Goal: Transaction & Acquisition: Purchase product/service

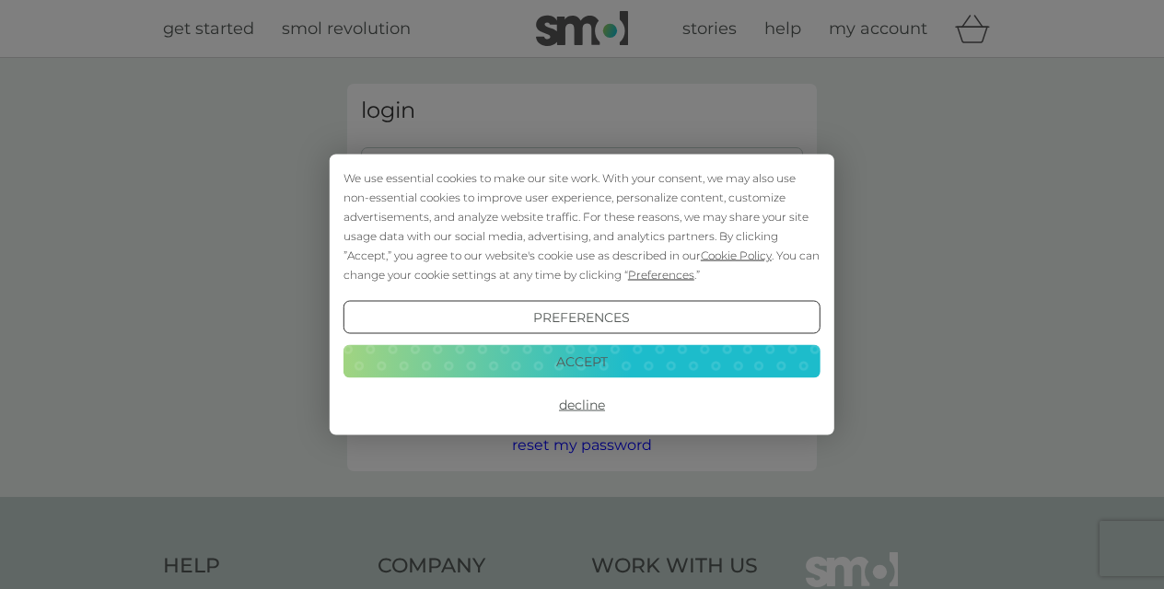
click at [581, 355] on button "Accept" at bounding box center [581, 360] width 477 height 33
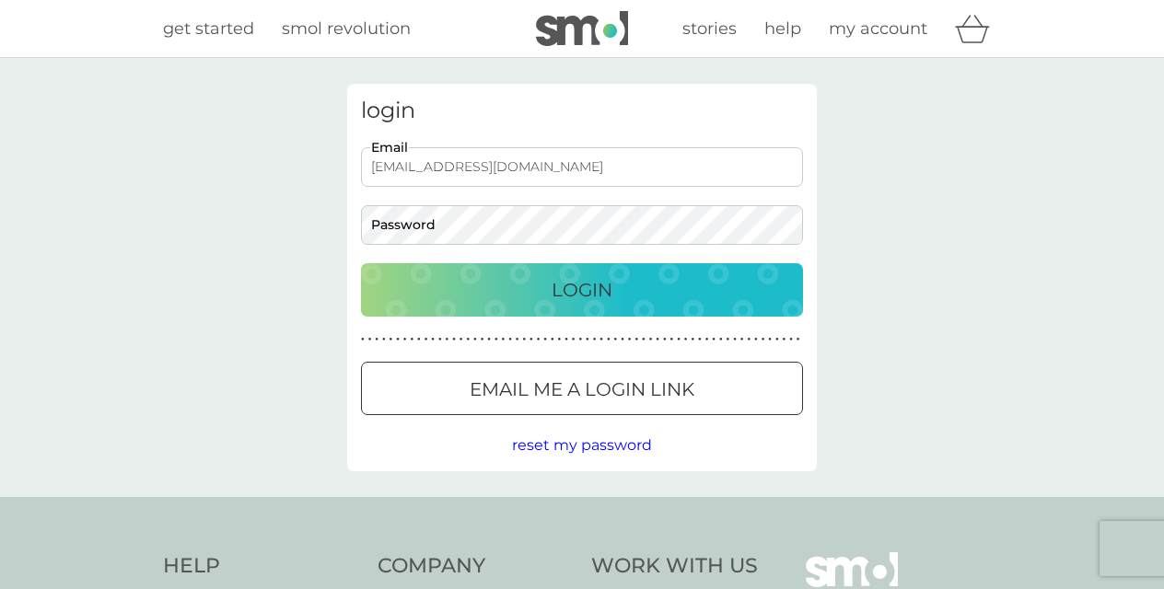
type input "beckyfoster1985@gmail.com"
click at [542, 279] on div "Login" at bounding box center [581, 289] width 405 height 29
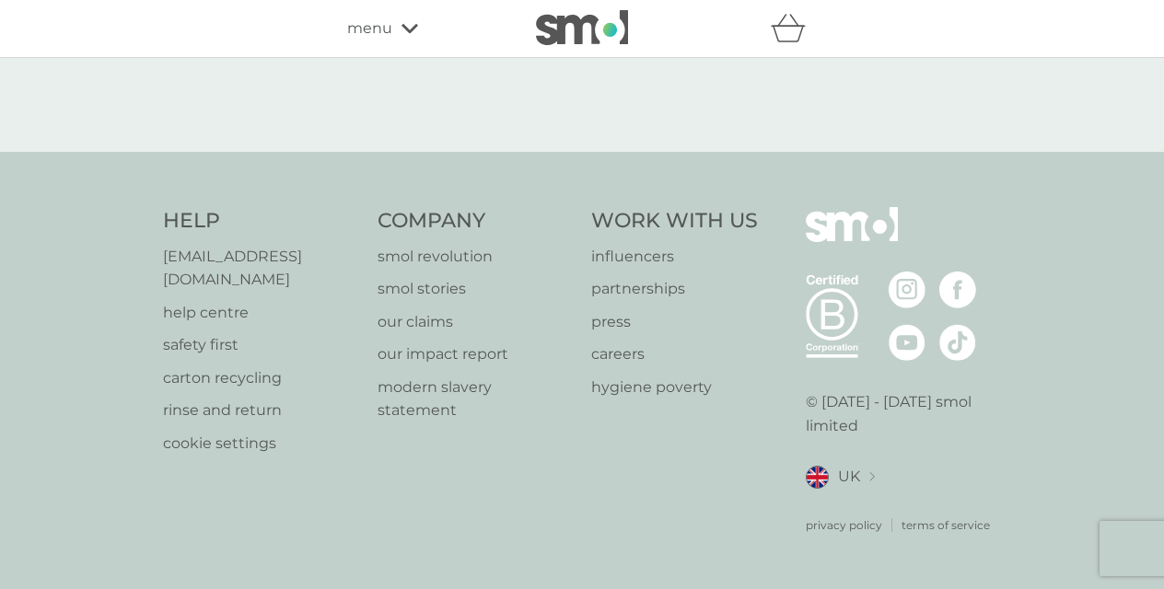
select select "119"
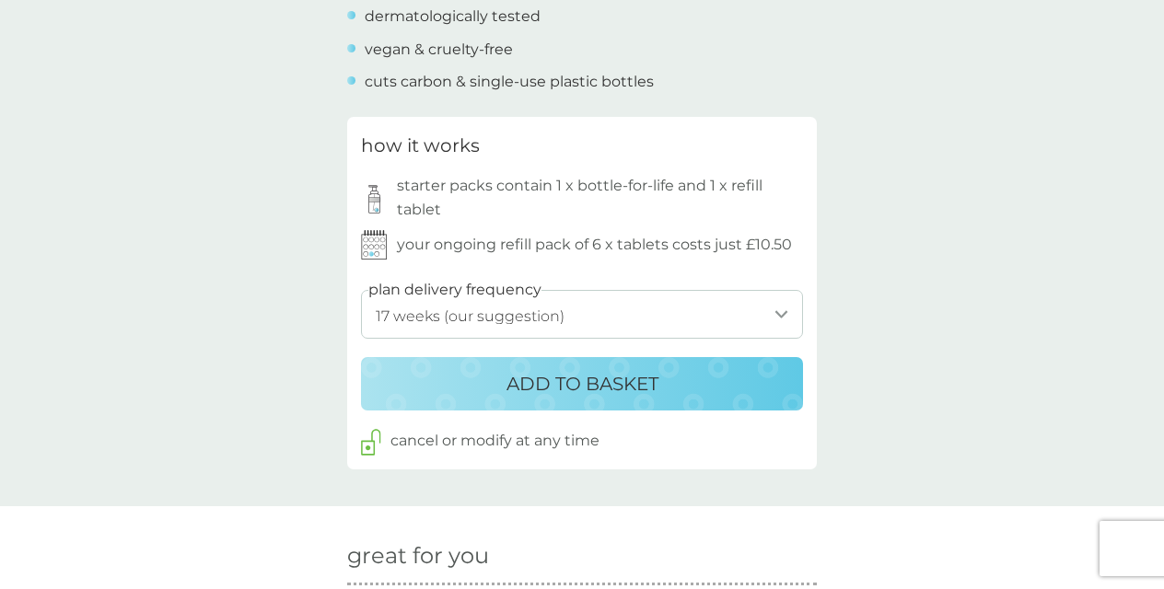
scroll to position [877, 0]
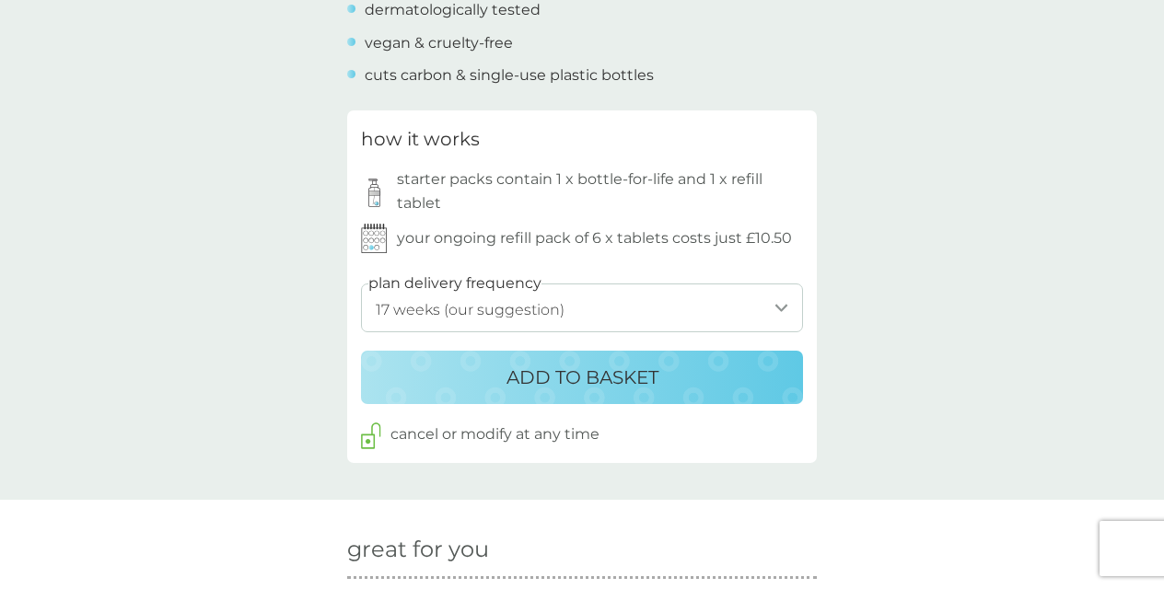
click at [727, 363] on div "ADD TO BASKET" at bounding box center [581, 377] width 405 height 29
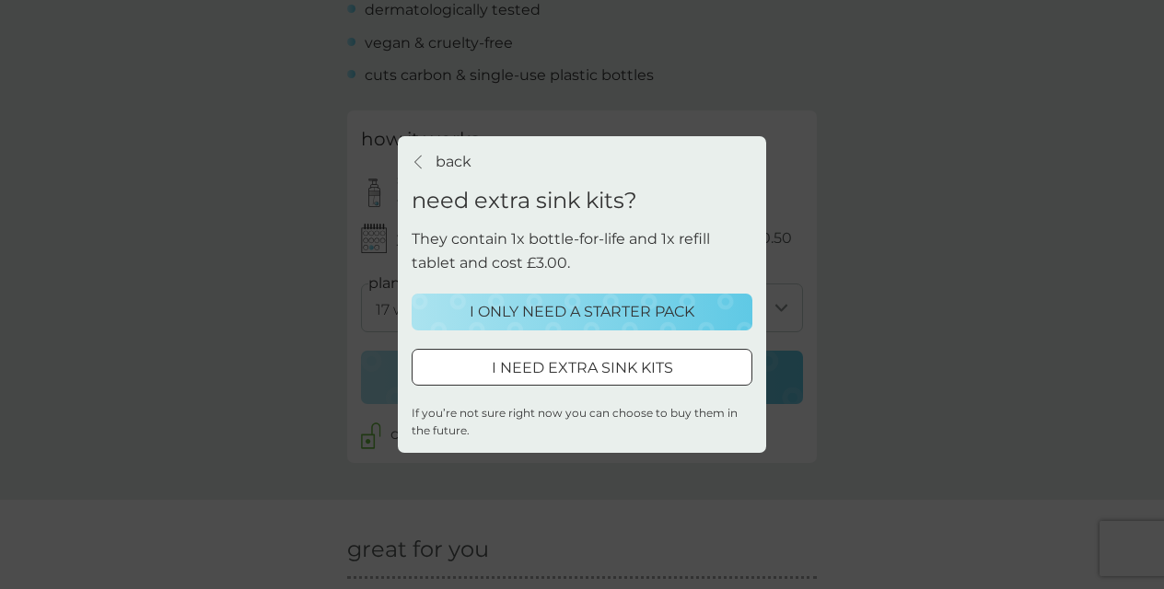
click at [692, 328] on button "I ONLY NEED A STARTER PACK" at bounding box center [582, 312] width 341 height 37
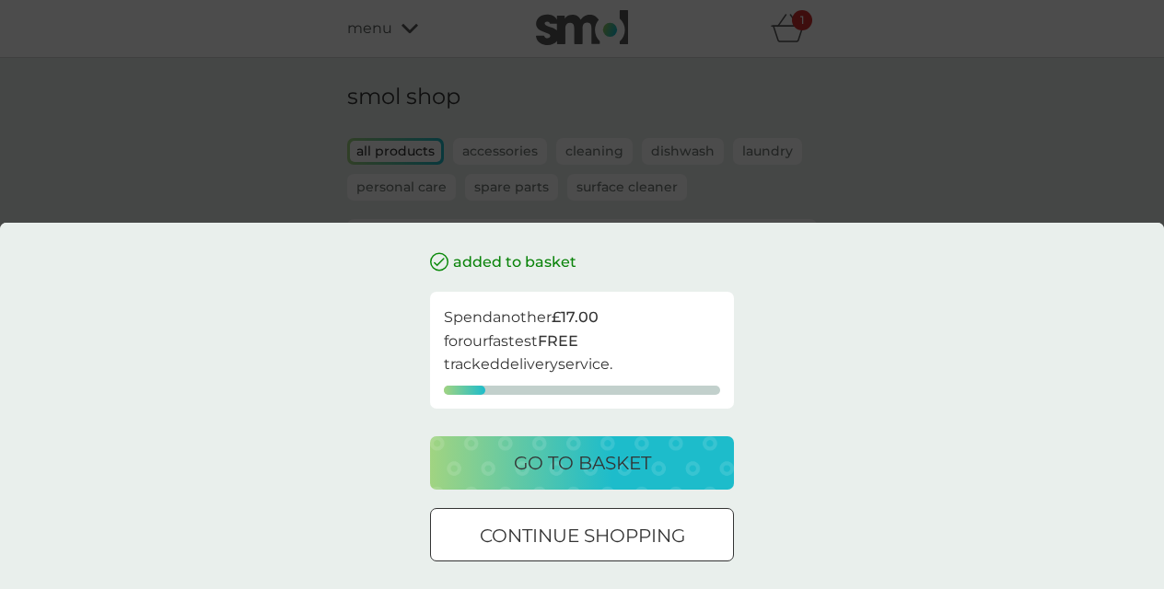
click at [621, 533] on p "continue shopping" at bounding box center [582, 535] width 205 height 29
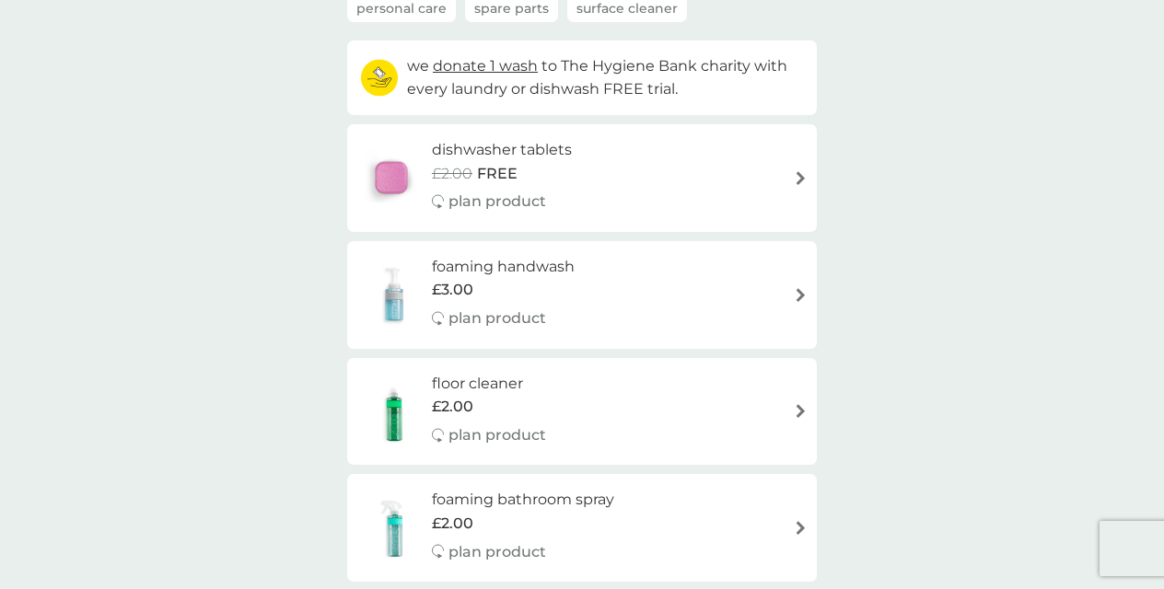
scroll to position [196, 0]
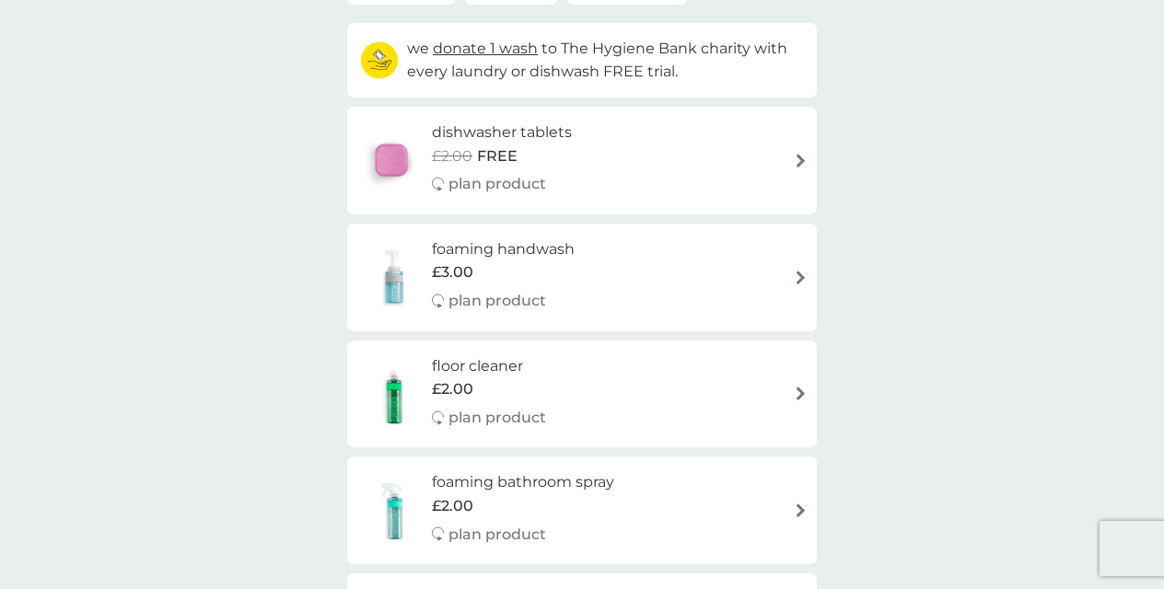
click at [798, 262] on div "foaming handwash £3.00 plan product" at bounding box center [581, 278] width 451 height 80
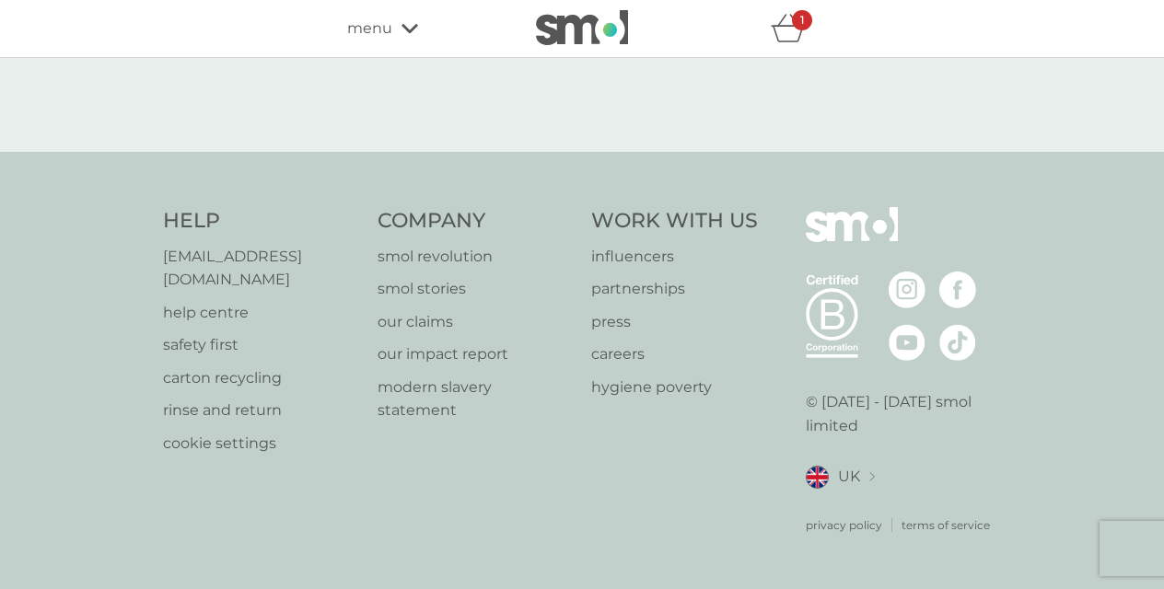
select select "119"
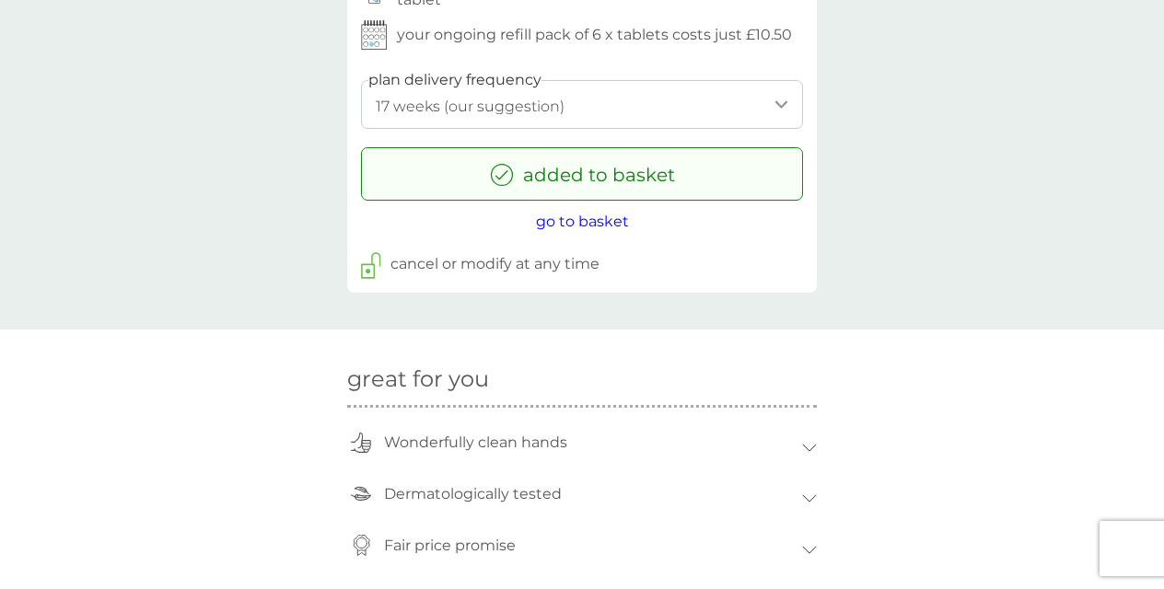
scroll to position [1085, 0]
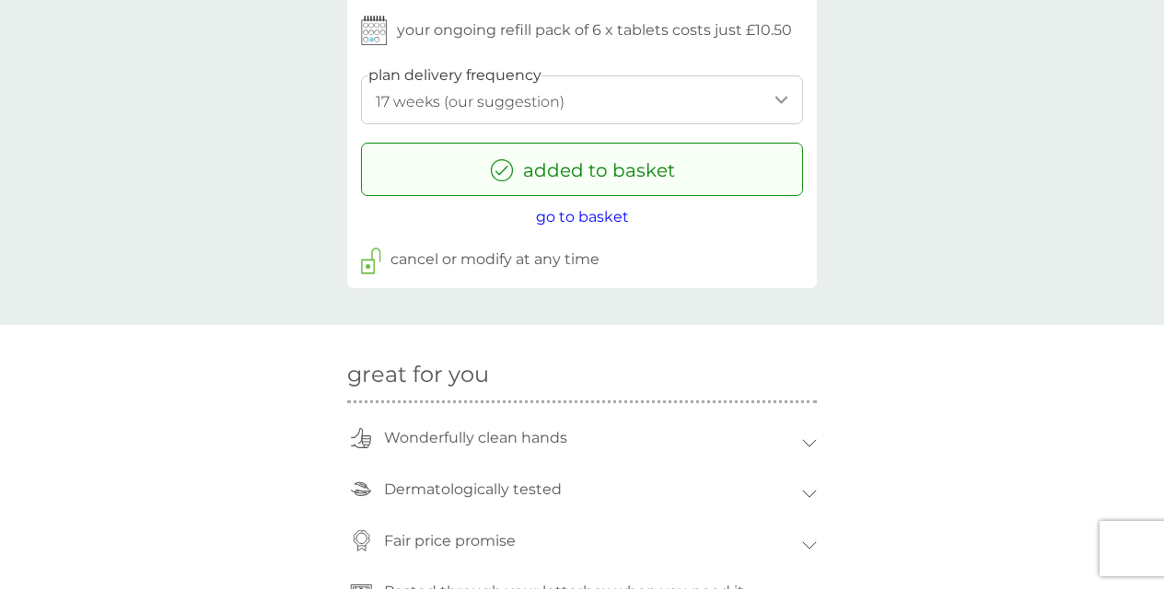
click at [559, 251] on p "cancel or modify at any time" at bounding box center [494, 260] width 209 height 24
click at [369, 255] on img at bounding box center [371, 261] width 20 height 27
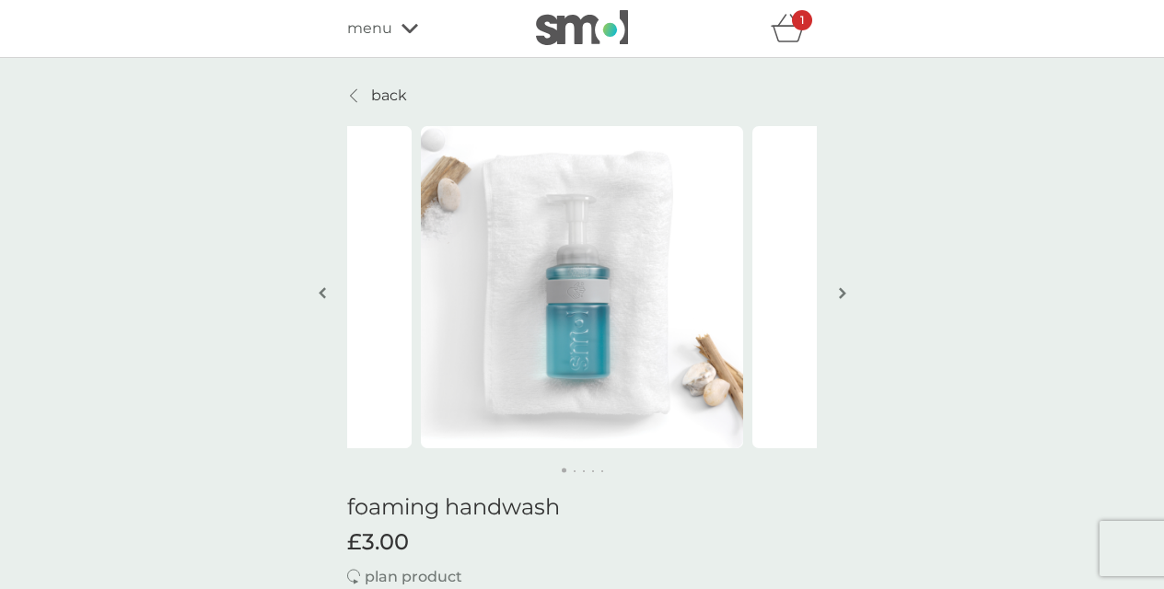
scroll to position [0, 0]
click at [811, 29] on div "1" at bounding box center [802, 20] width 20 height 20
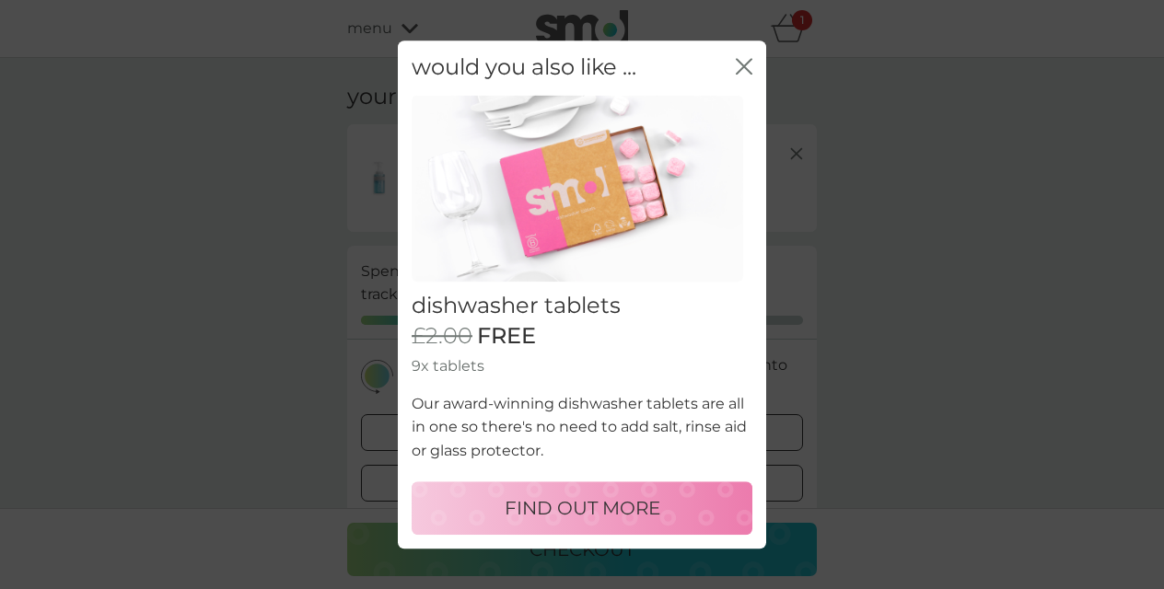
click at [739, 72] on icon "close" at bounding box center [744, 66] width 17 height 17
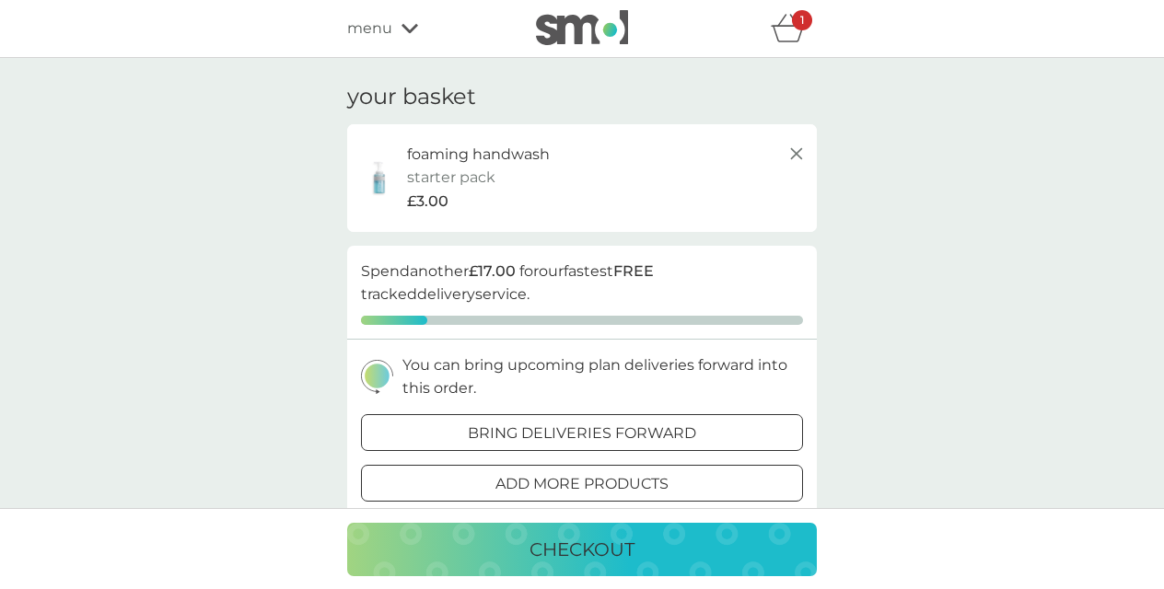
click at [797, 156] on icon at bounding box center [796, 154] width 22 height 22
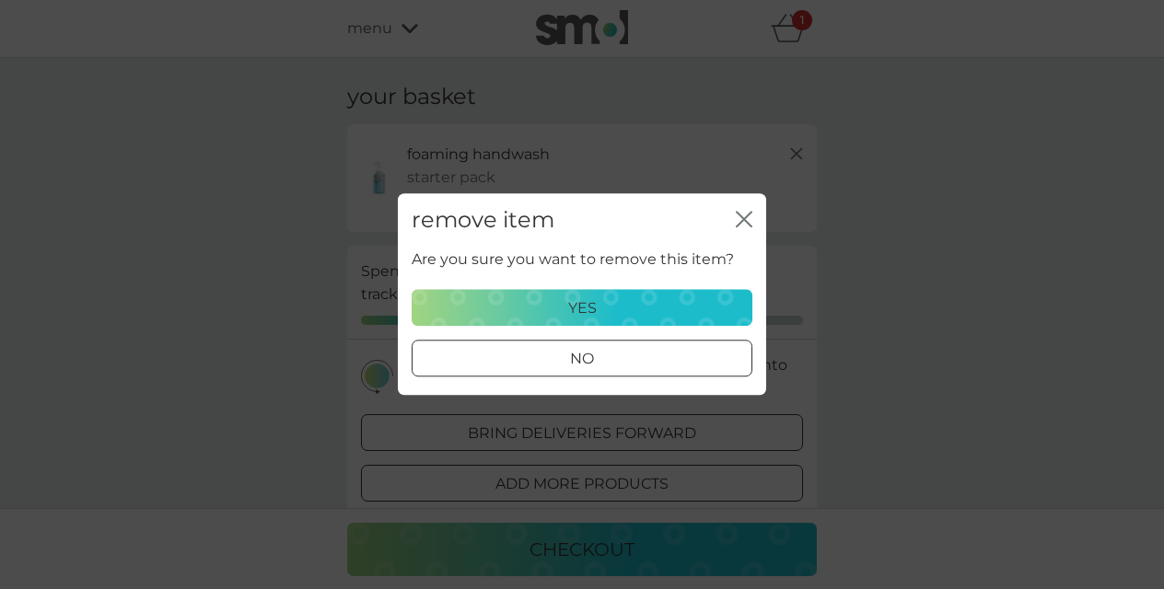
click at [635, 305] on div "yes" at bounding box center [582, 309] width 317 height 24
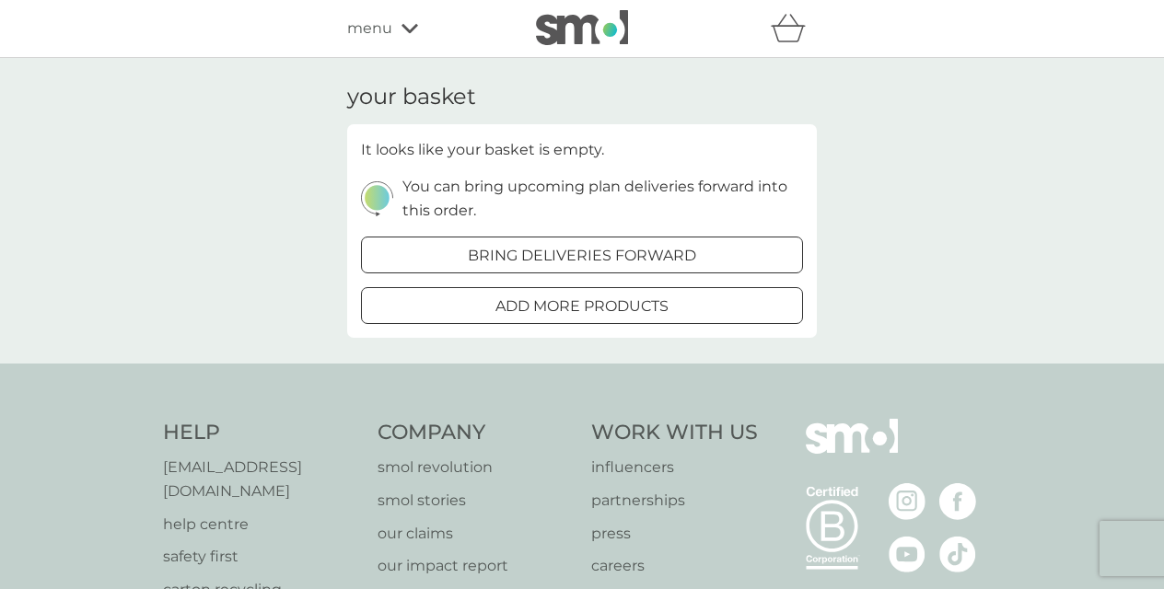
click at [401, 51] on div "refer a friend & you BOTH save smol impact smol shop your smol plans your upcom…" at bounding box center [582, 29] width 1164 height 58
click at [399, 30] on div "menu" at bounding box center [425, 29] width 157 height 24
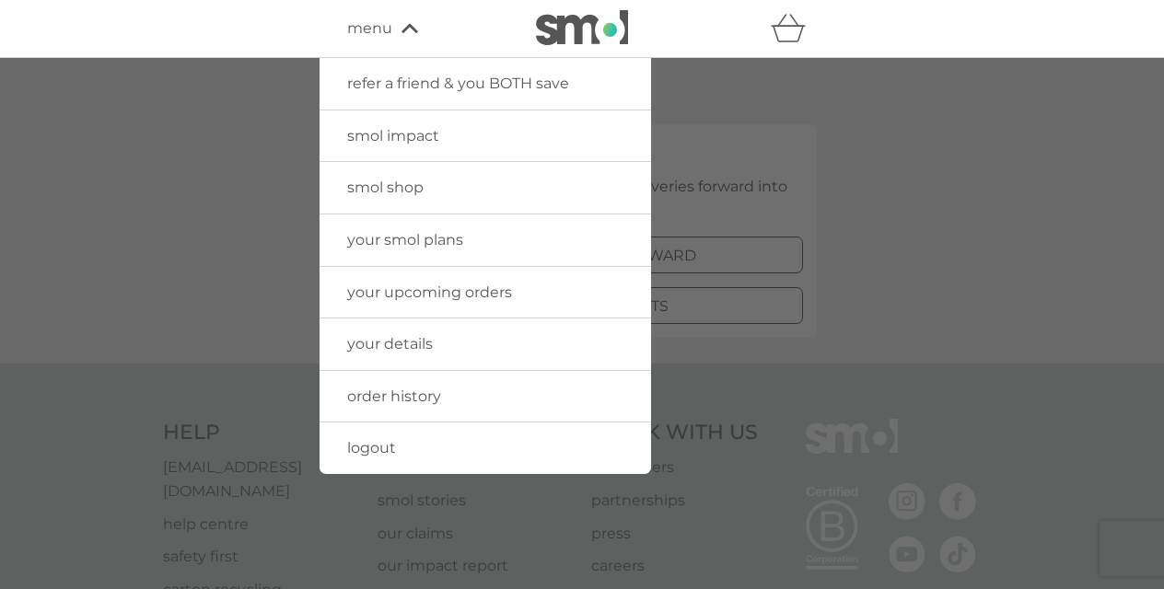
click at [412, 180] on span "smol shop" at bounding box center [385, 187] width 76 height 17
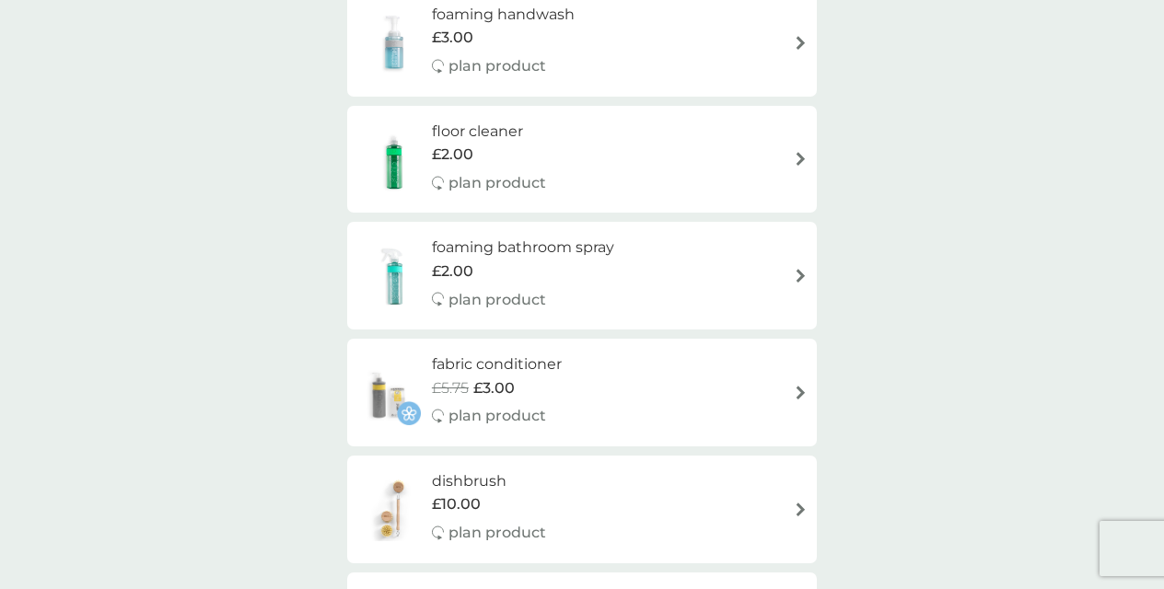
scroll to position [433, 0]
click at [568, 154] on div "floor cleaner £2.00 plan product" at bounding box center [581, 158] width 451 height 80
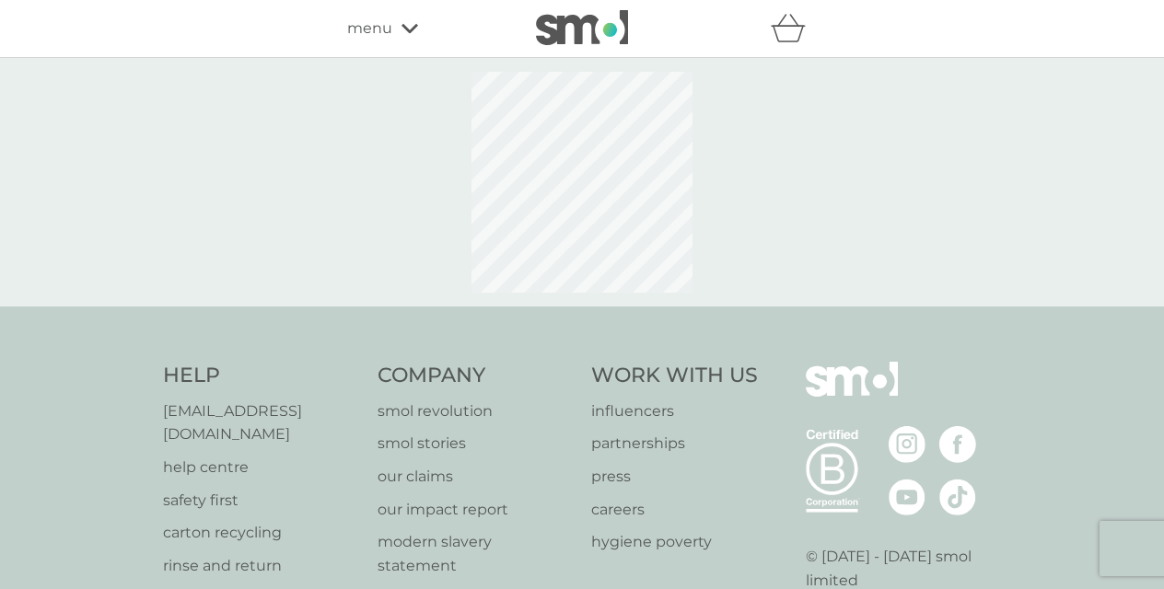
select select "84"
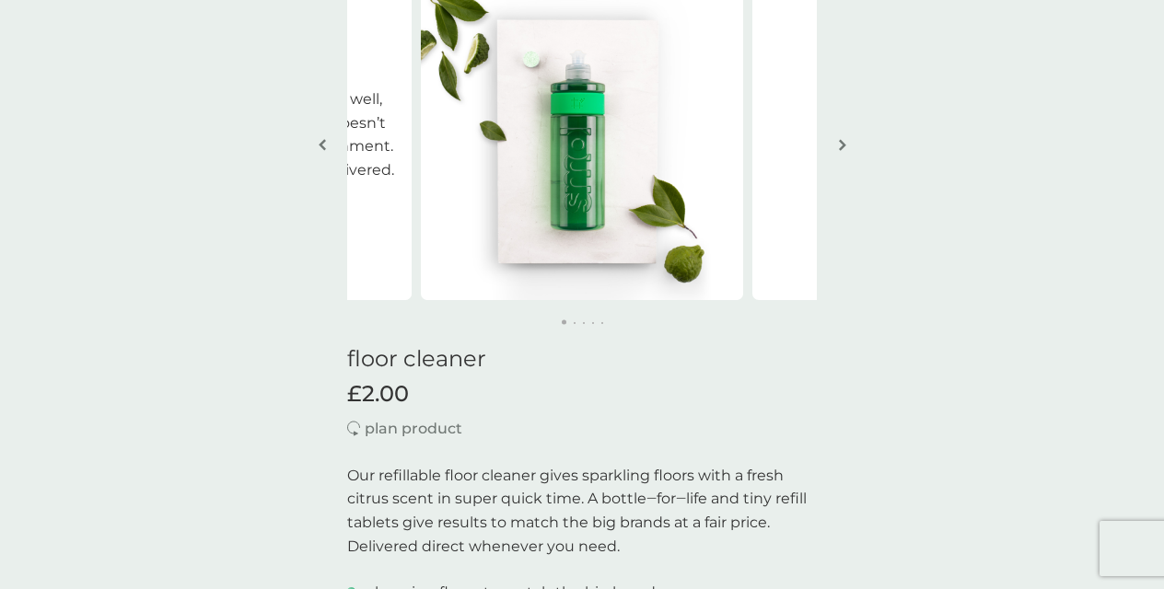
scroll to position [152, 0]
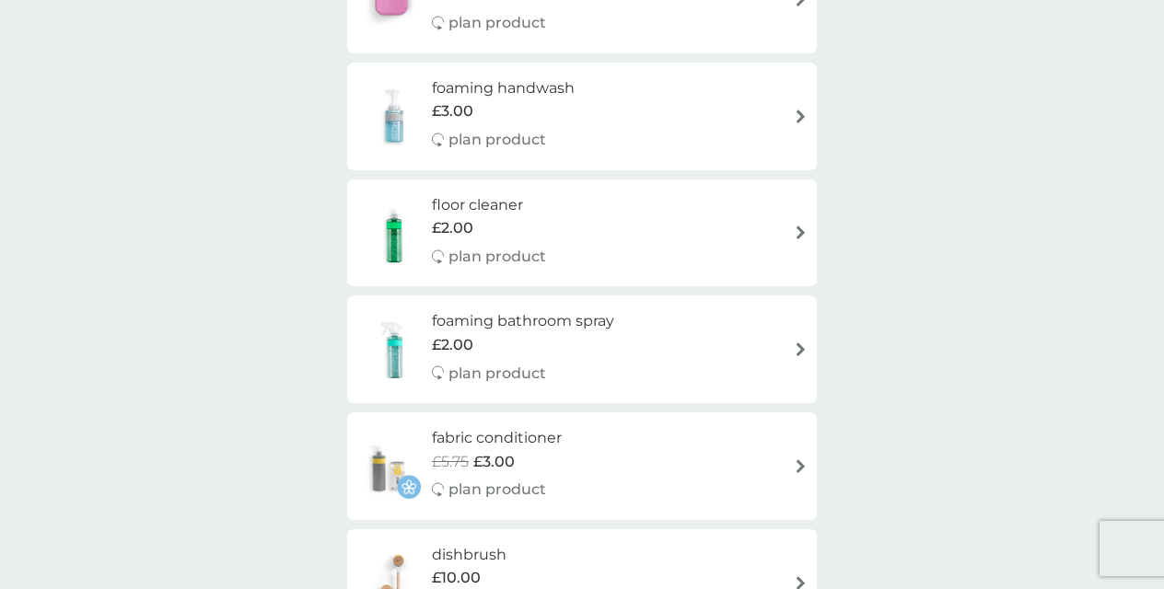
scroll to position [343, 0]
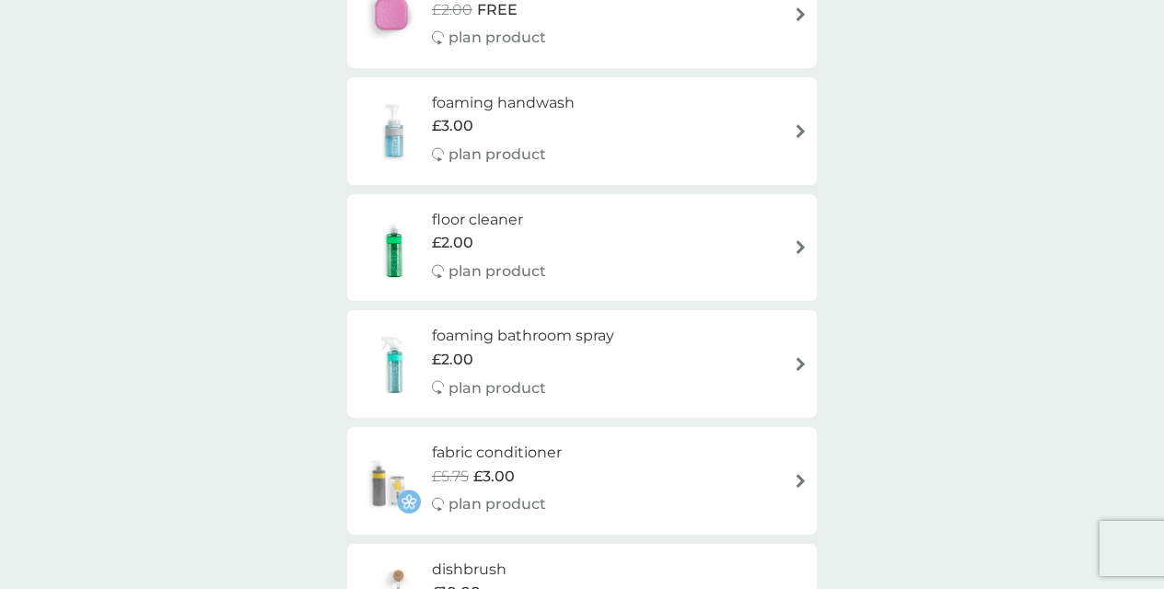
click at [592, 122] on div "foaming handwash £3.00 plan product" at bounding box center [512, 131] width 161 height 80
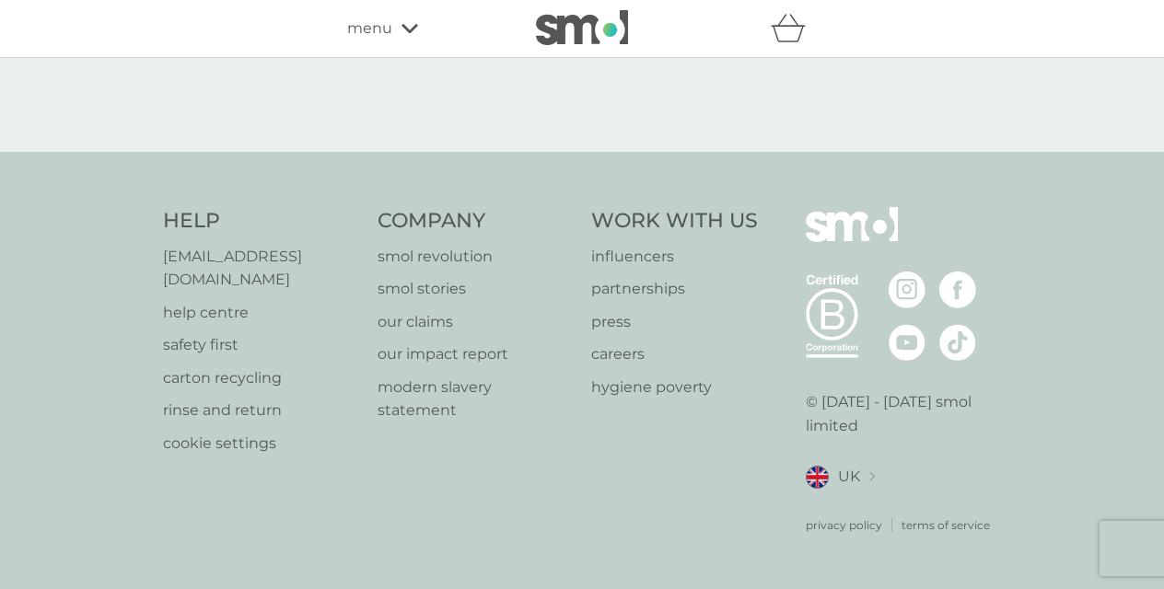
select select "119"
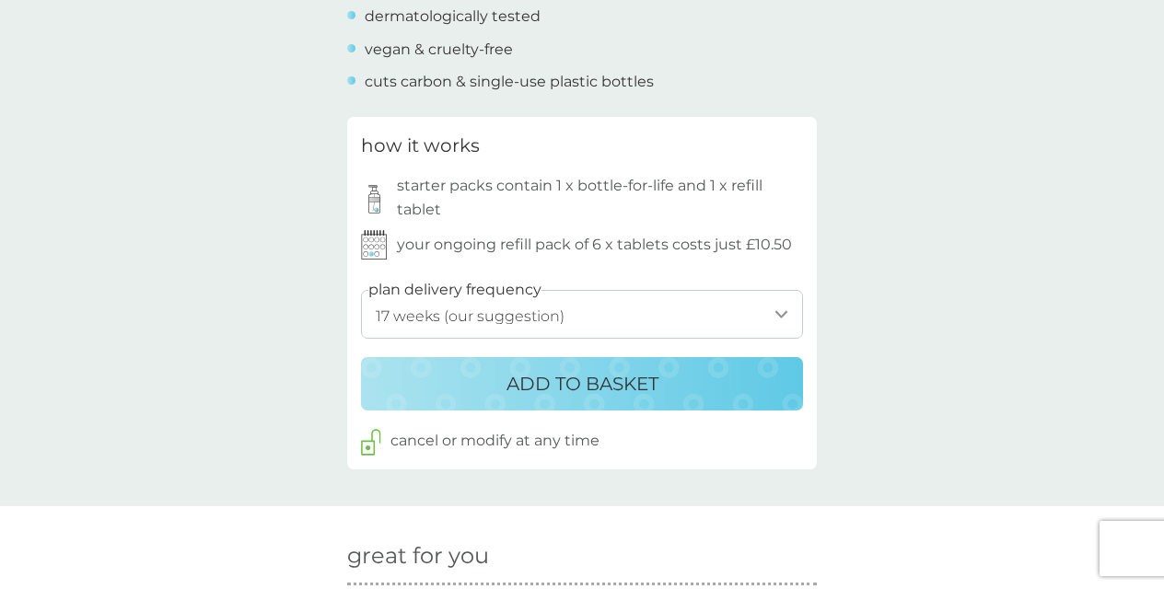
scroll to position [886, 0]
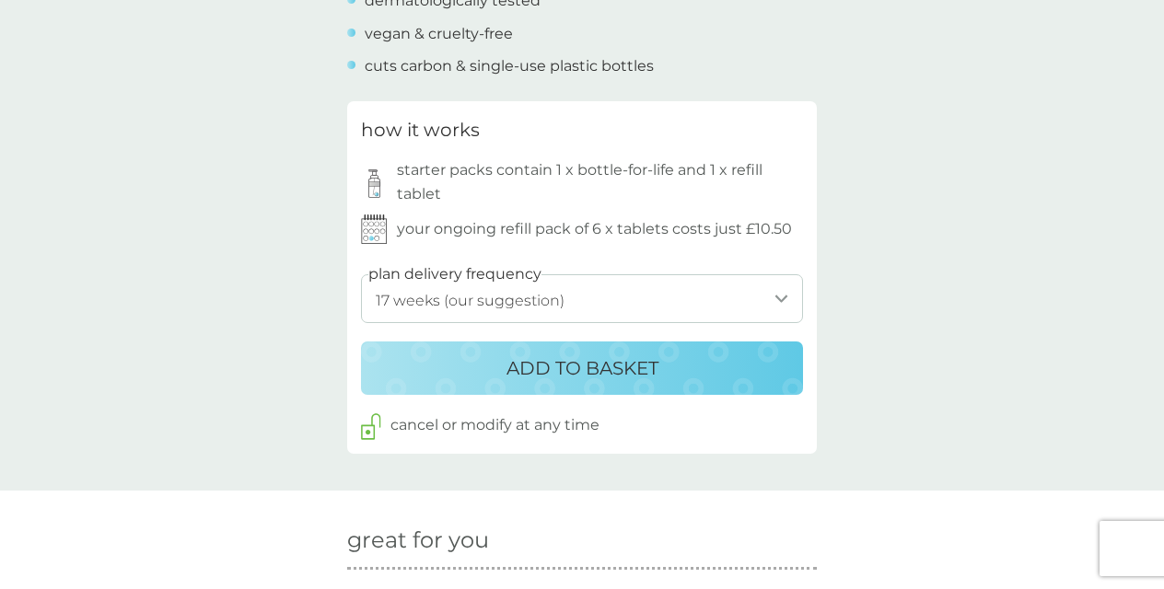
click at [567, 362] on p "ADD TO BASKET" at bounding box center [582, 368] width 152 height 29
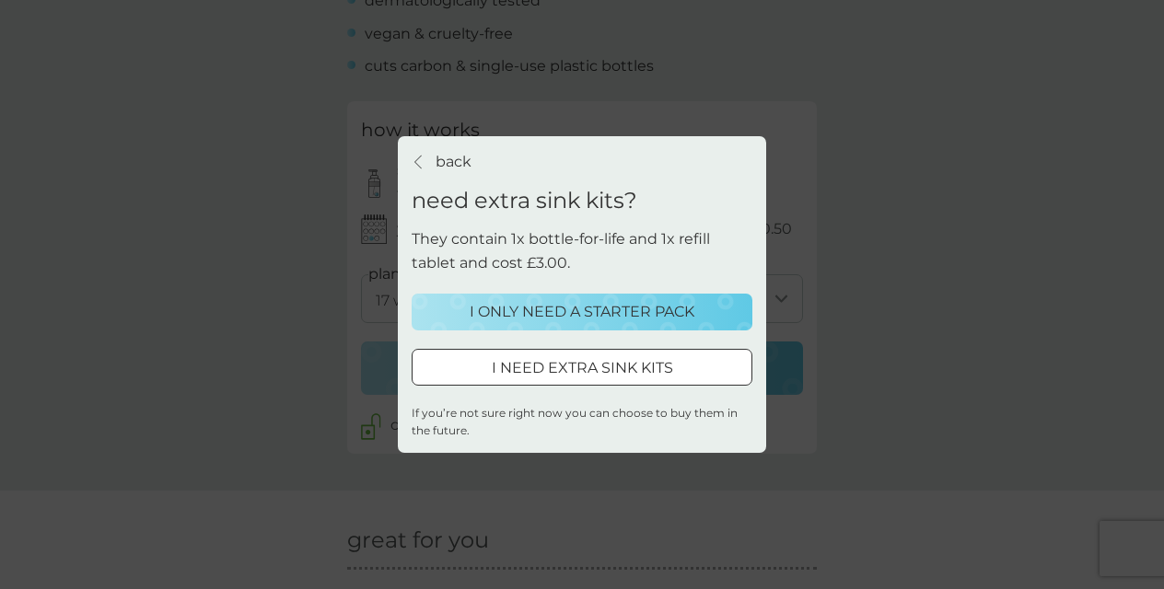
click at [567, 361] on div at bounding box center [582, 367] width 66 height 19
select select "119"
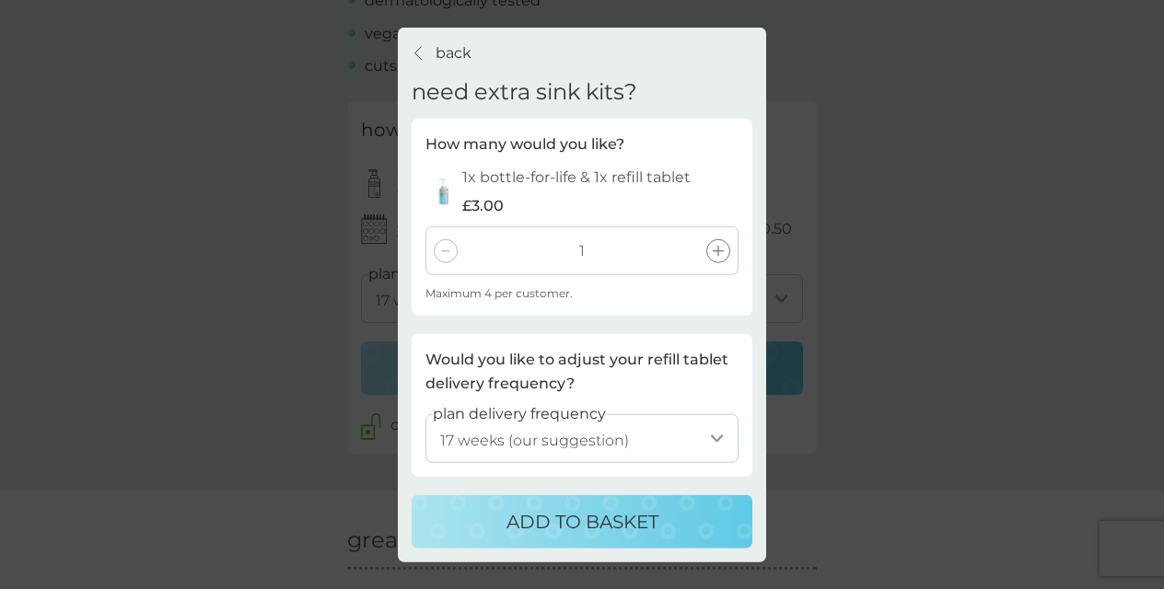
click at [718, 250] on icon at bounding box center [718, 250] width 11 height 11
click at [579, 510] on p "ADD TO BASKET" at bounding box center [582, 520] width 152 height 29
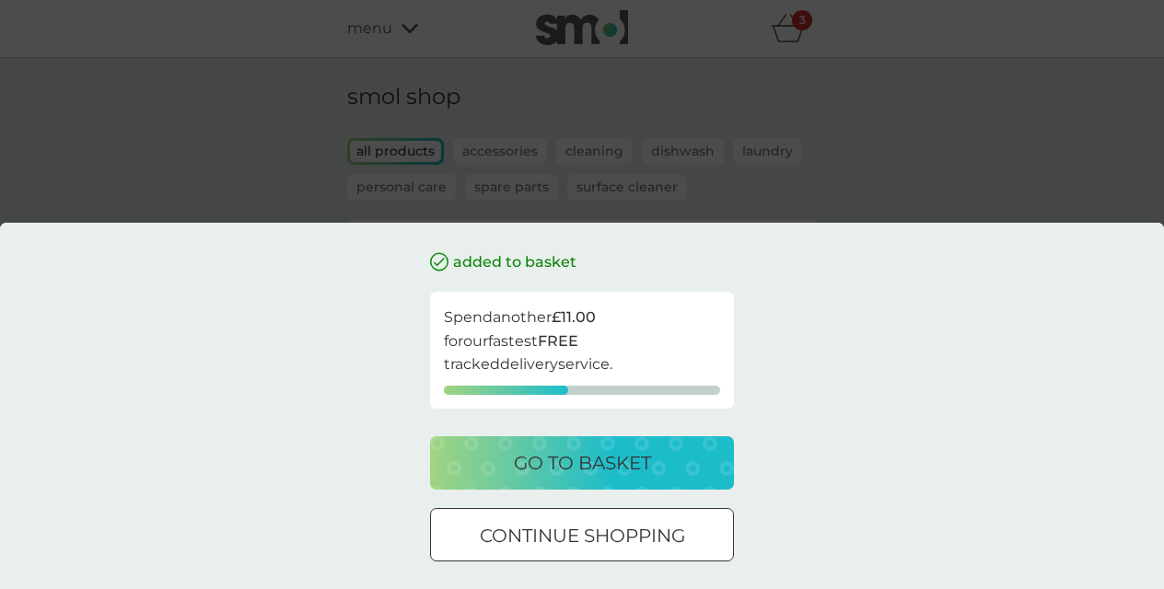
click at [614, 560] on button "continue shopping" at bounding box center [582, 534] width 304 height 53
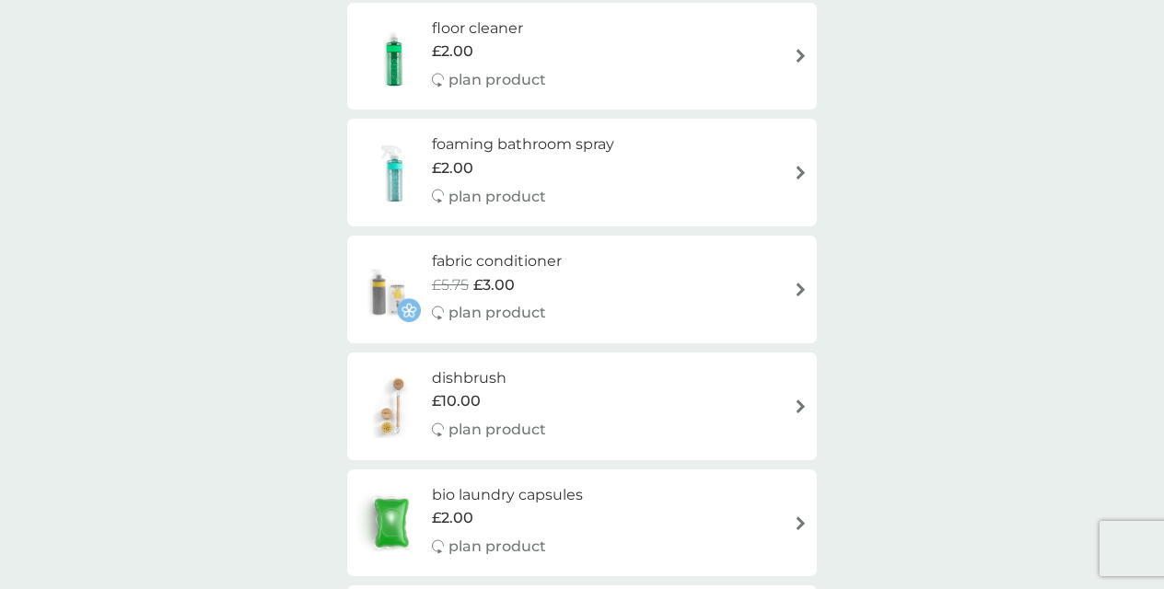
scroll to position [531, 0]
click at [585, 146] on h6 "foaming bathroom spray" at bounding box center [523, 147] width 182 height 24
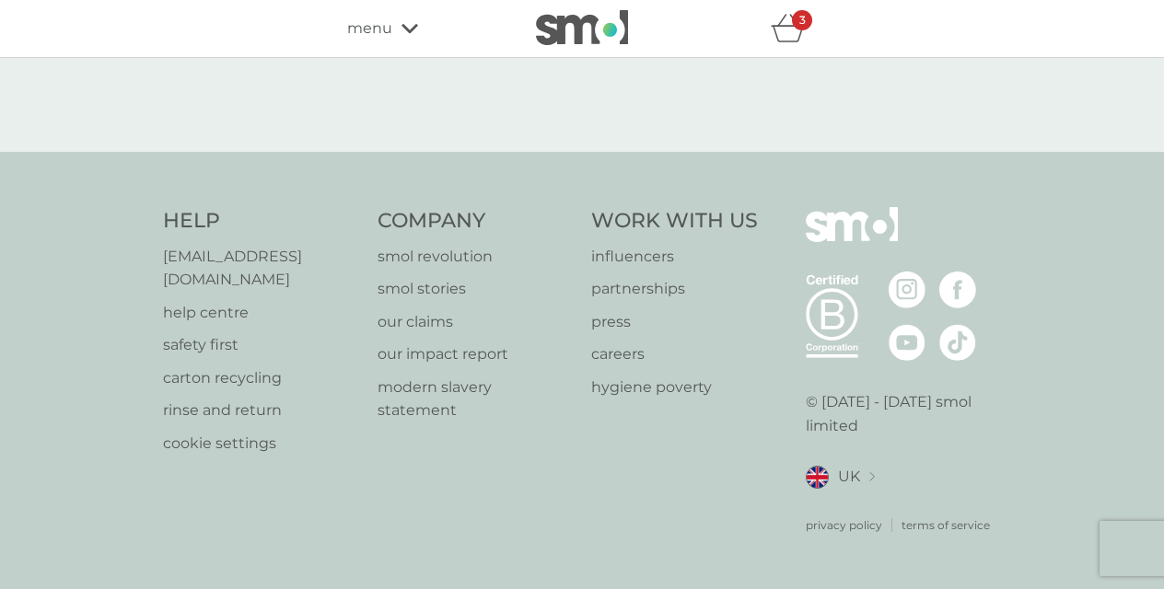
select select "182"
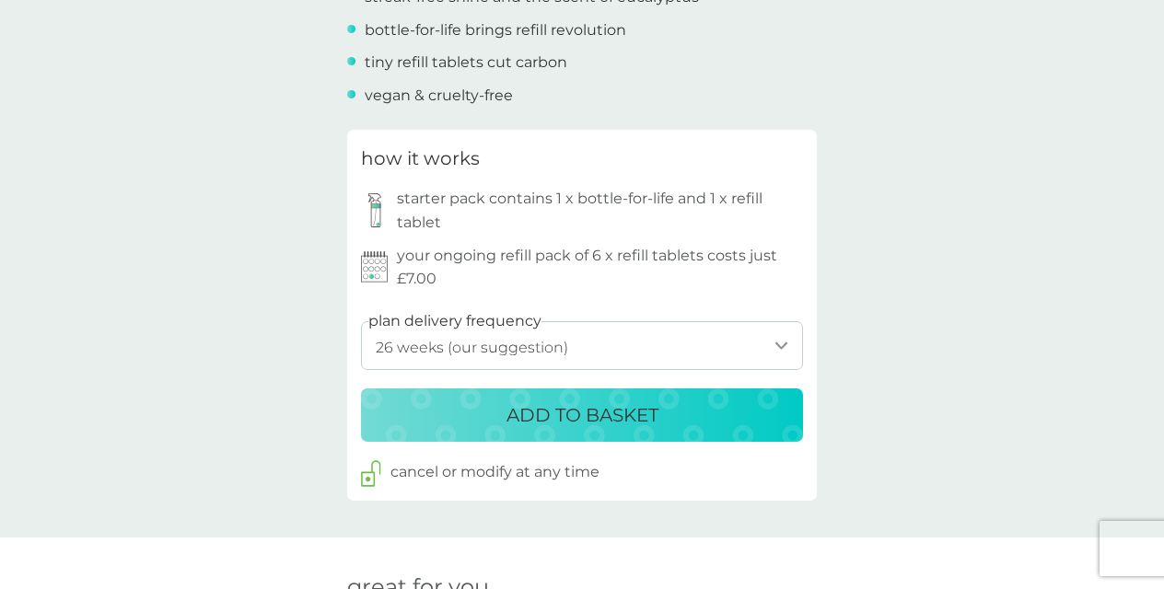
scroll to position [837, 0]
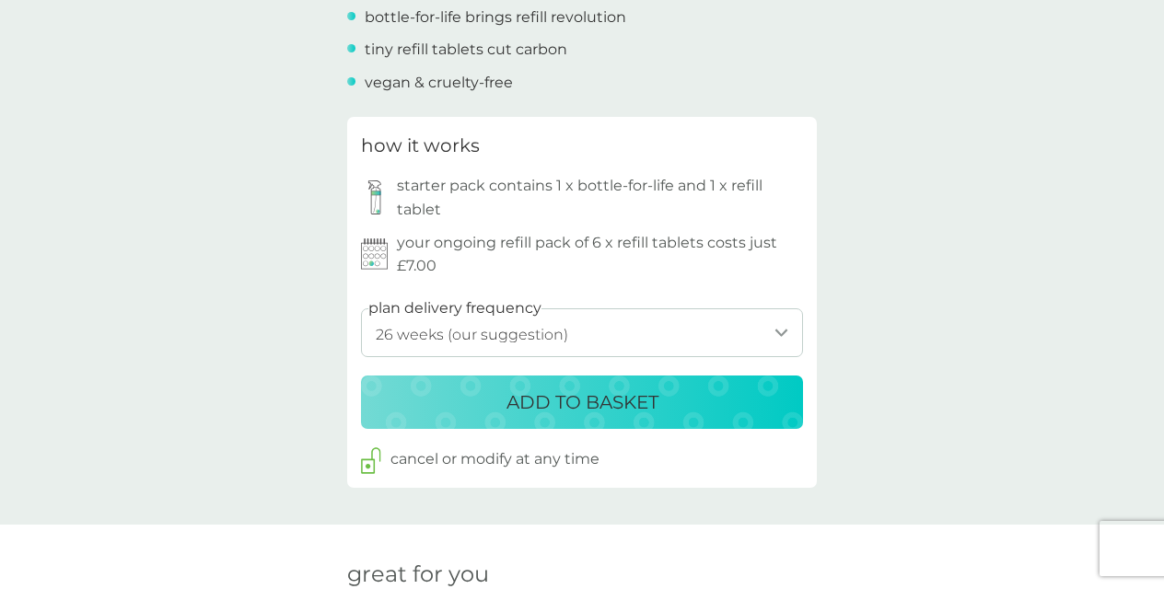
click at [584, 388] on p "ADD TO BASKET" at bounding box center [582, 402] width 152 height 29
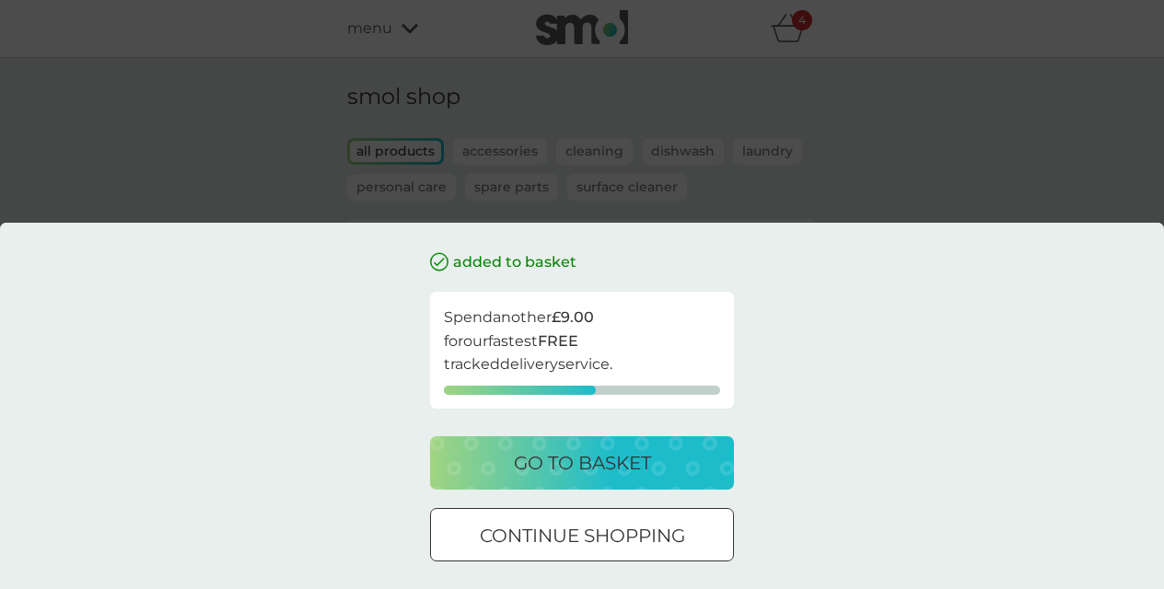
click at [621, 475] on p "go to basket" at bounding box center [582, 462] width 137 height 29
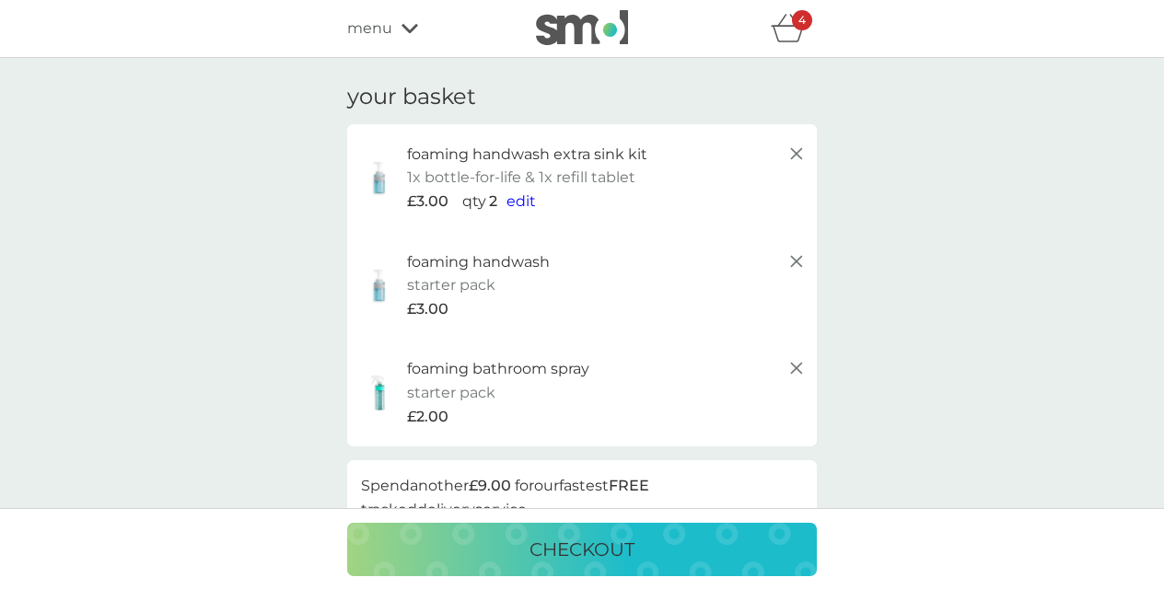
click at [789, 45] on div "4" at bounding box center [794, 28] width 46 height 37
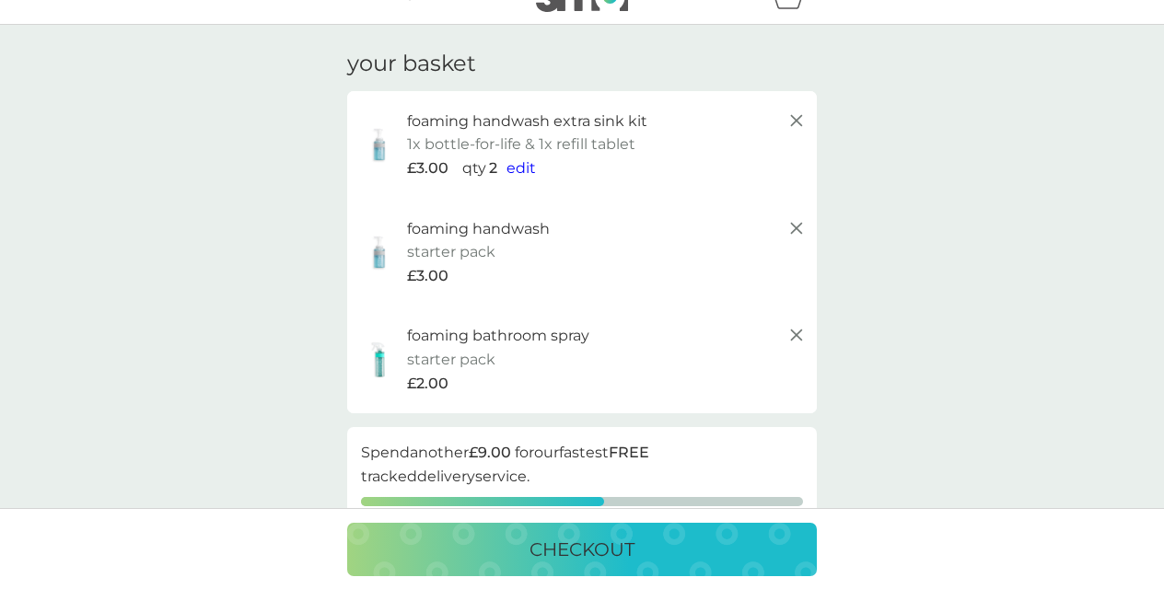
scroll to position [33, 0]
click at [517, 169] on span "edit" at bounding box center [520, 167] width 29 height 17
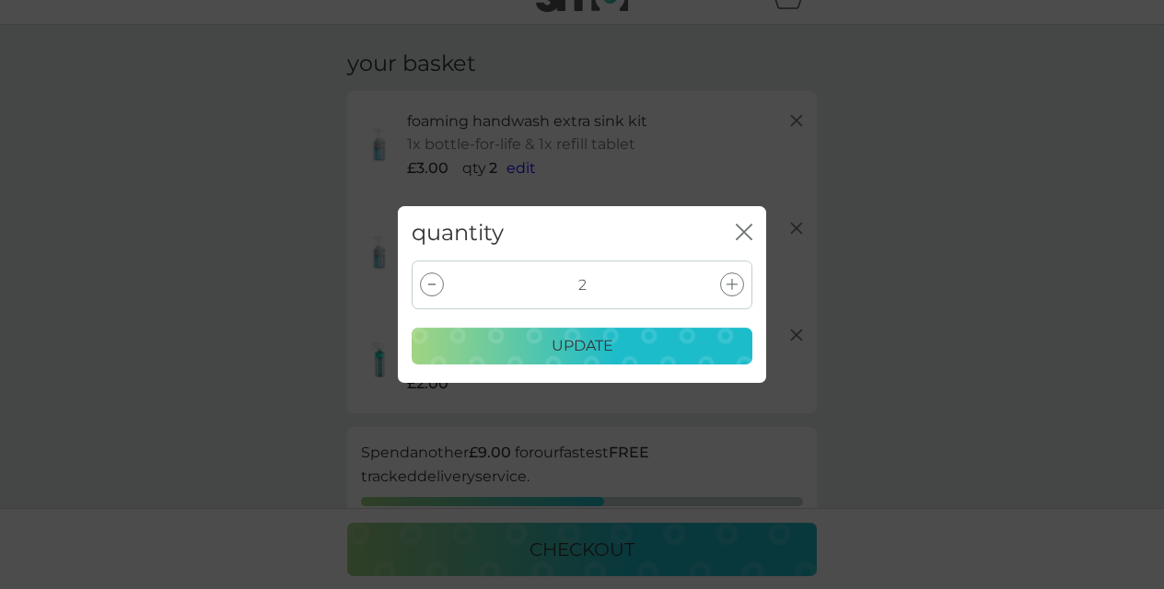
click at [428, 295] on div at bounding box center [432, 285] width 24 height 24
click at [485, 339] on div "update" at bounding box center [582, 346] width 317 height 24
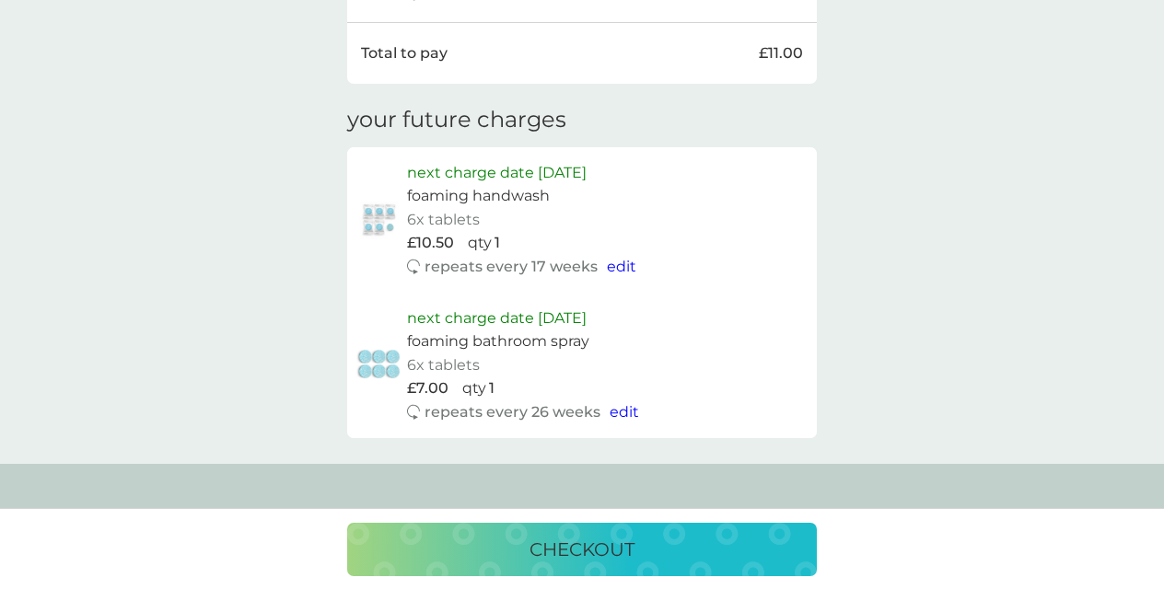
scroll to position [873, 0]
click at [620, 256] on span "edit" at bounding box center [621, 264] width 29 height 17
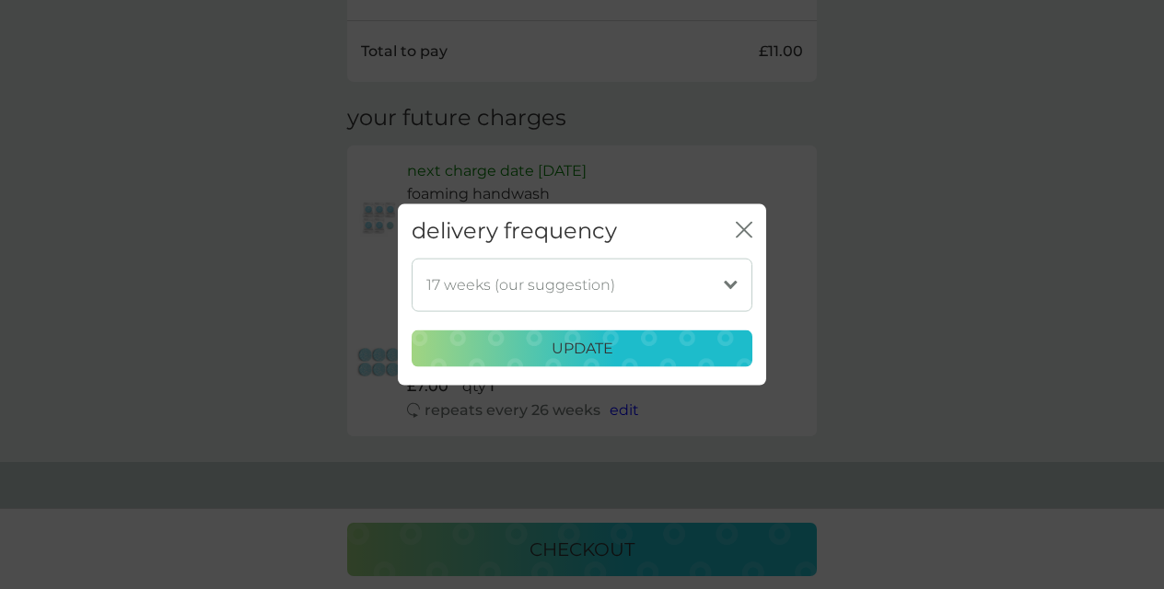
select select "182"
click at [622, 335] on button "update" at bounding box center [582, 348] width 341 height 37
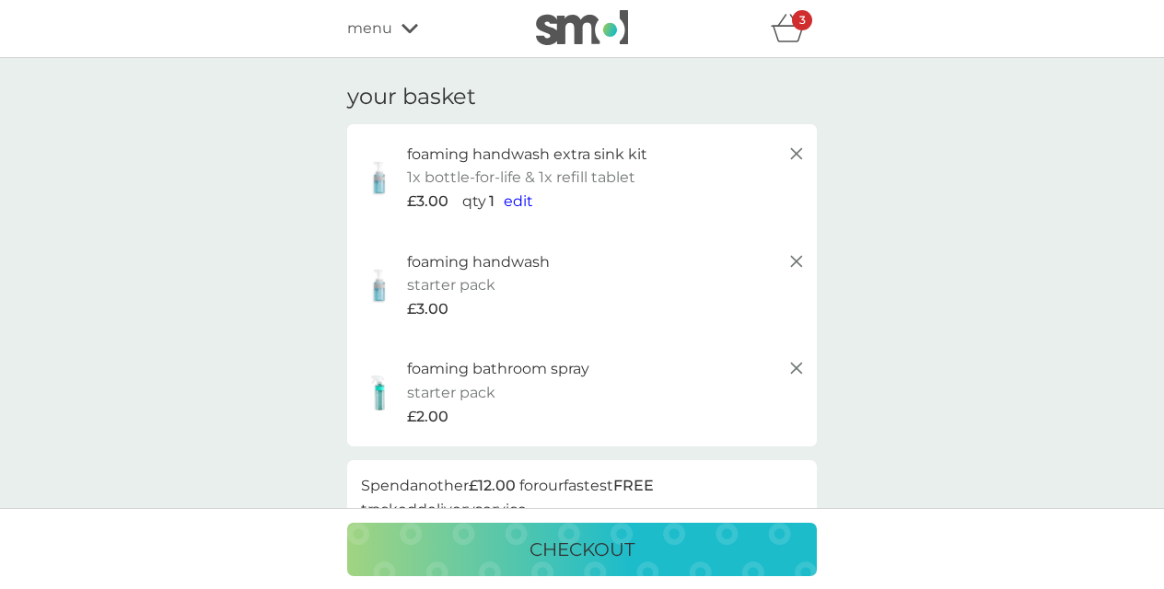
scroll to position [0, 0]
click at [655, 552] on div "checkout" at bounding box center [582, 549] width 433 height 29
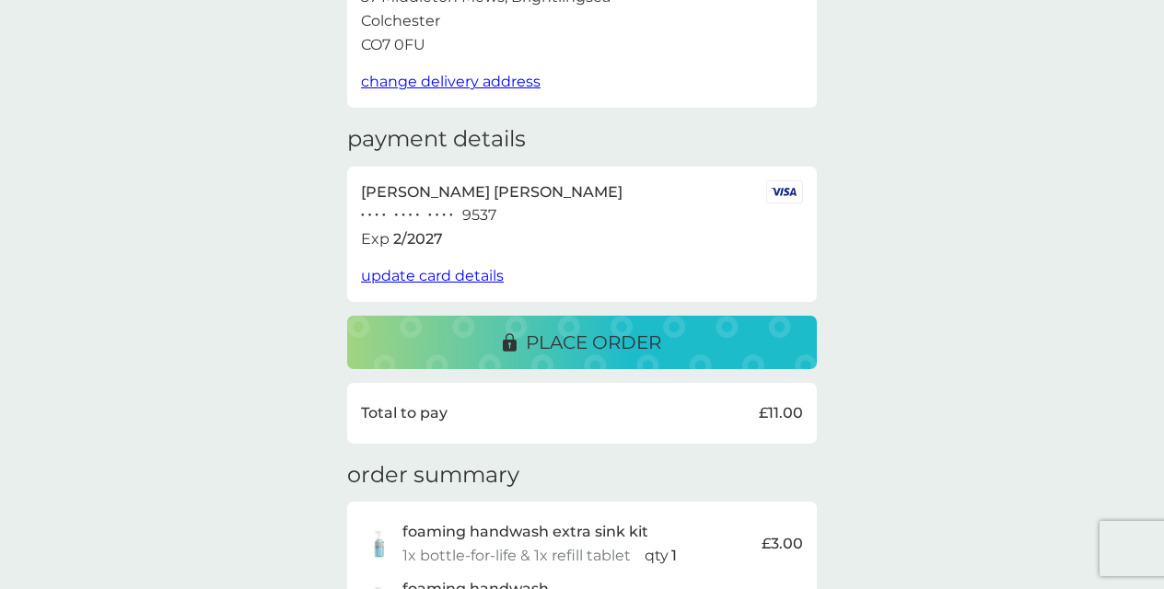
scroll to position [104, 0]
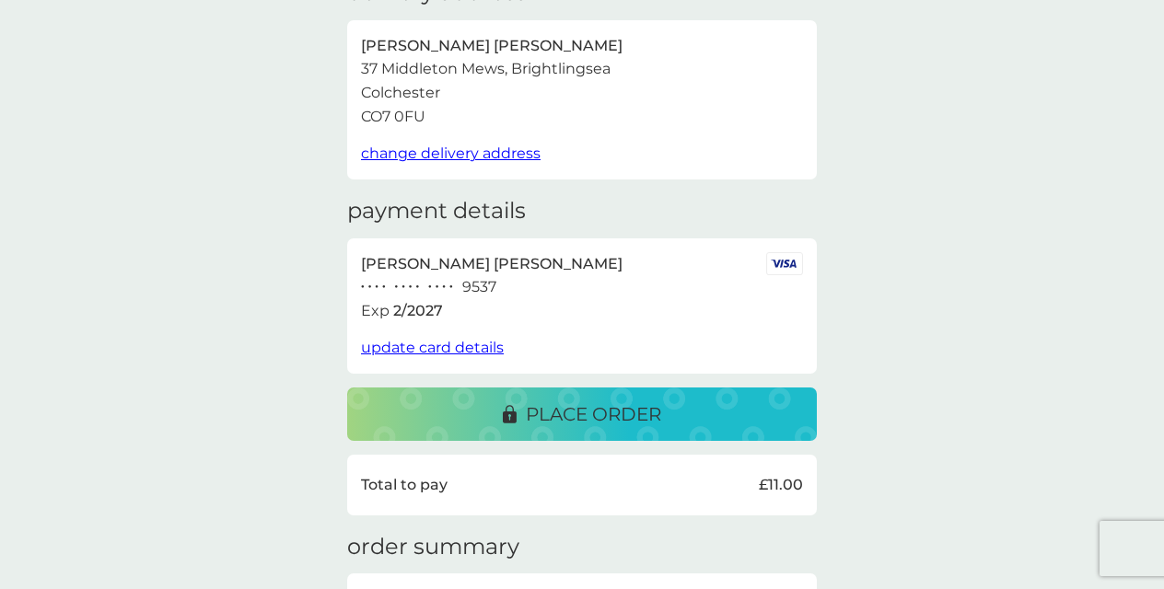
click at [626, 401] on p "place order" at bounding box center [593, 414] width 135 height 29
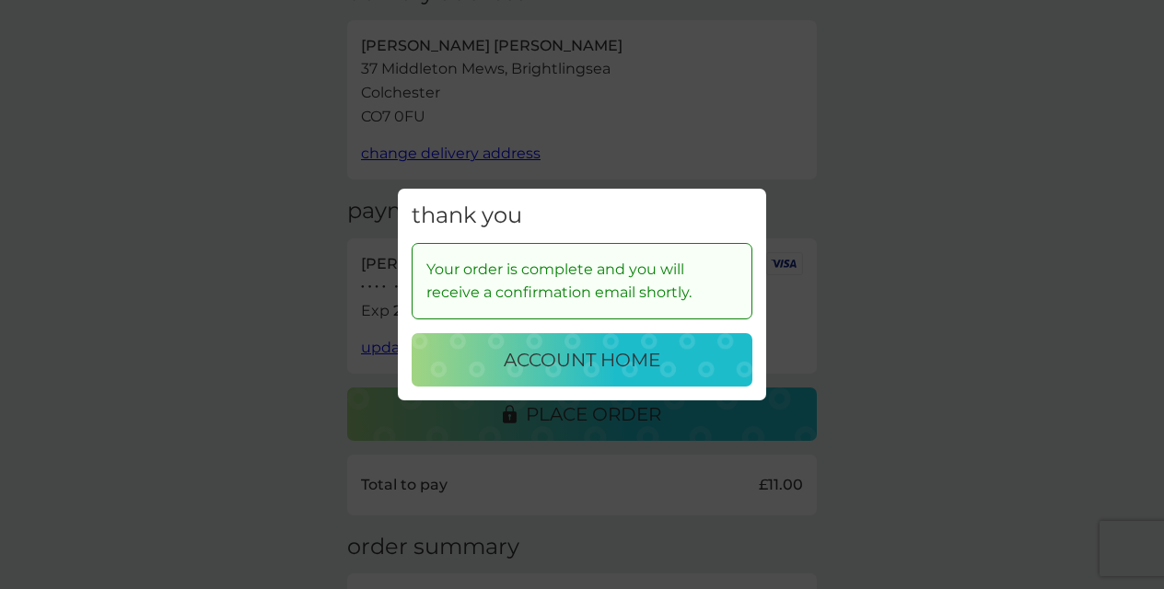
click at [643, 357] on p "account home" at bounding box center [582, 359] width 157 height 29
